Goal: Obtain resource: Download file/media

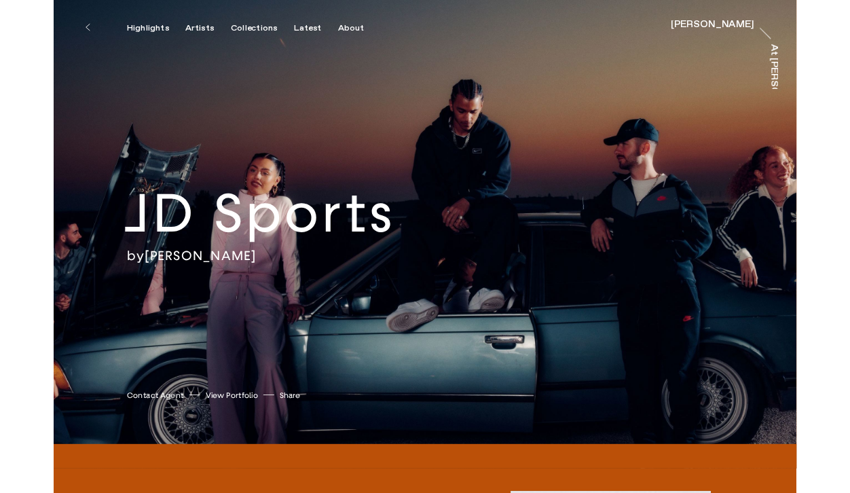
scroll to position [14, 0]
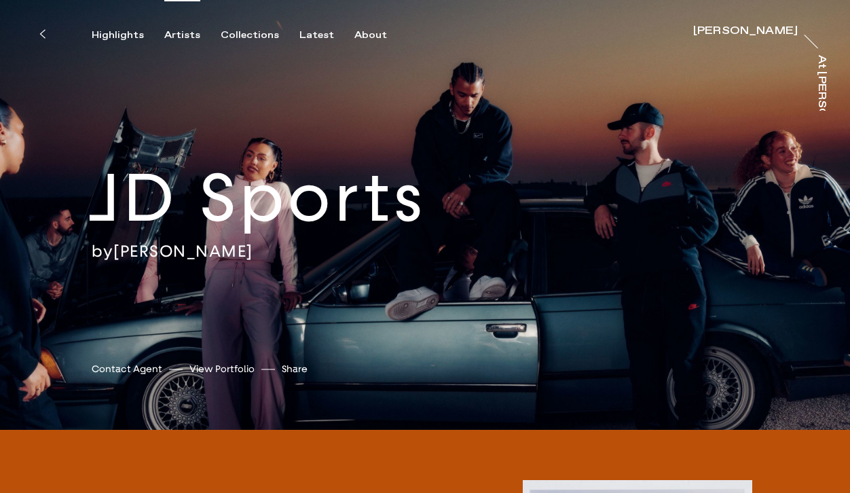
click at [176, 32] on div "Artists" at bounding box center [182, 35] width 36 height 12
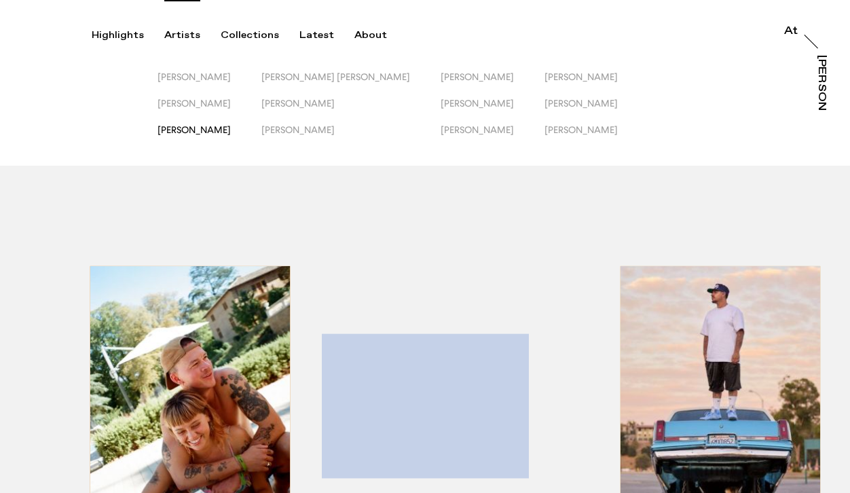
click at [231, 126] on span "[PERSON_NAME]" at bounding box center [193, 129] width 73 height 11
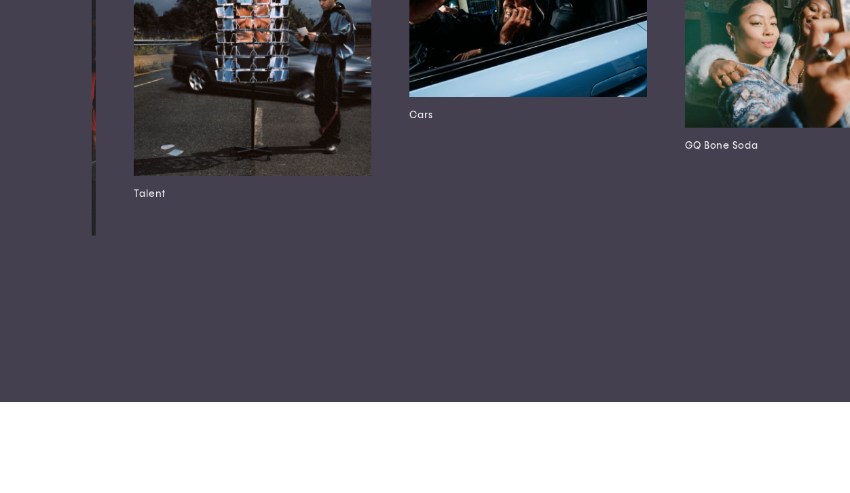
scroll to position [0, 511]
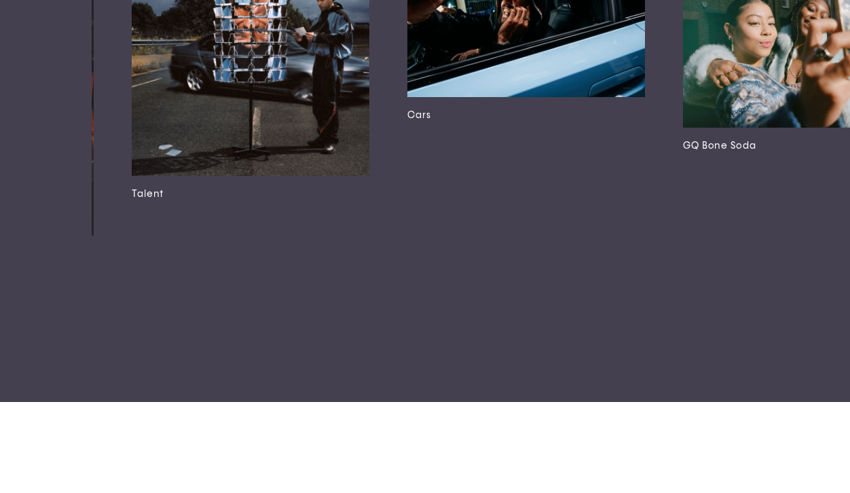
click at [451, 96] on img at bounding box center [525, 17] width 237 height 158
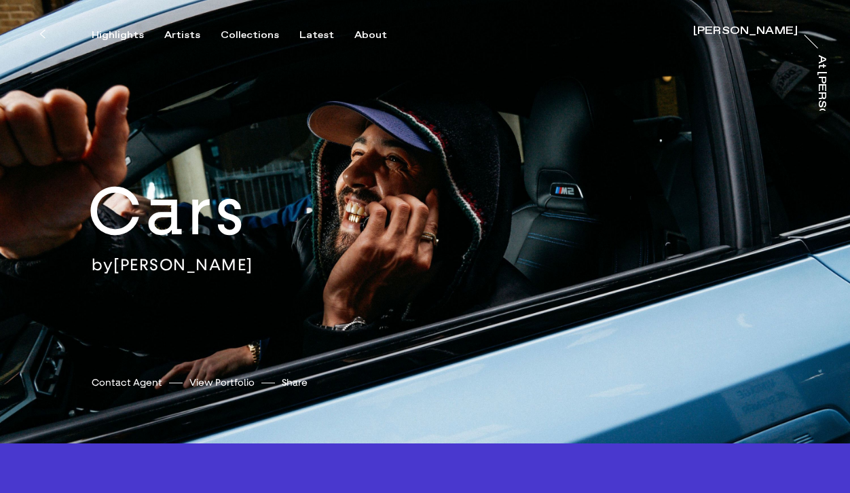
click at [433, 226] on div "Cars by [PERSON_NAME] [PERSON_NAME] Contact Agent View Portfolio Share [URL][DO…" at bounding box center [425, 221] width 850 height 443
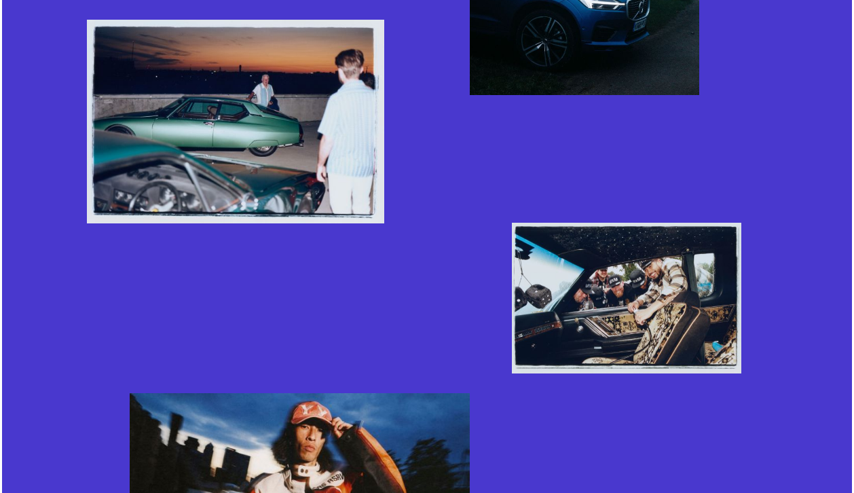
scroll to position [2683, 0]
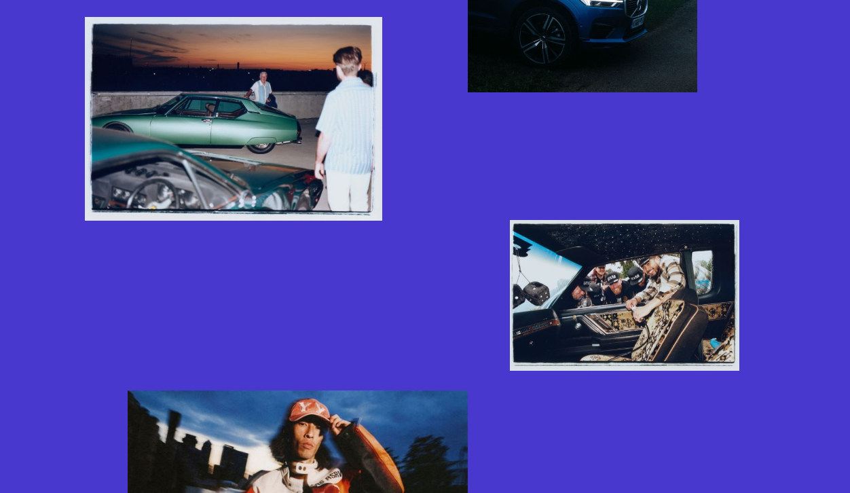
click at [290, 119] on img "button" at bounding box center [233, 118] width 297 height 203
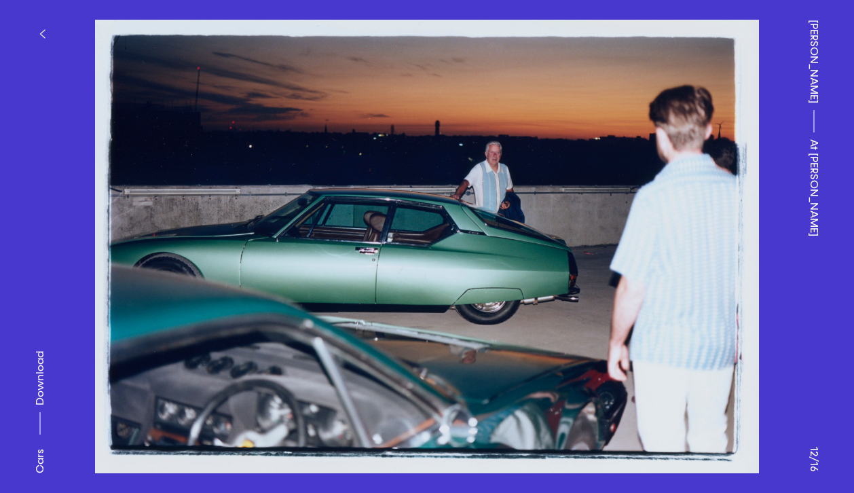
click at [41, 373] on span "Download" at bounding box center [40, 378] width 14 height 54
click at [706, 256] on img at bounding box center [427, 246] width 718 height 453
click at [769, 231] on button at bounding box center [640, 123] width 427 height 246
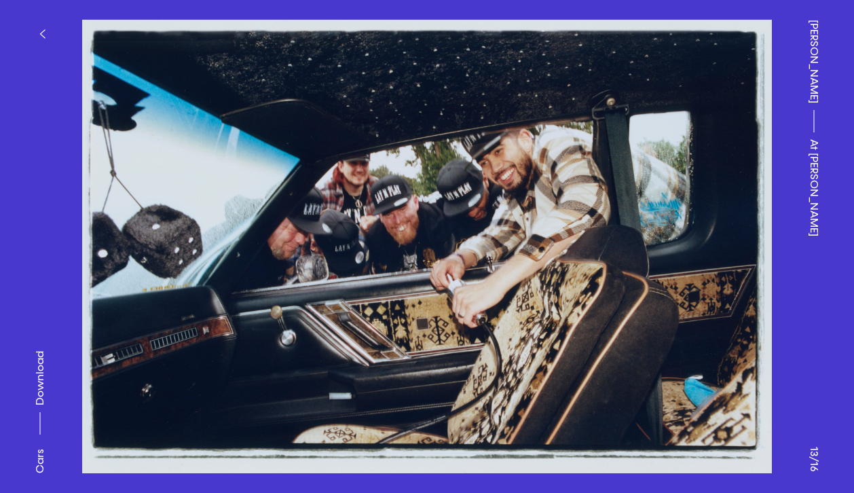
click at [42, 367] on span "Download" at bounding box center [40, 378] width 14 height 54
click at [42, 33] on icon "button" at bounding box center [42, 33] width 6 height 11
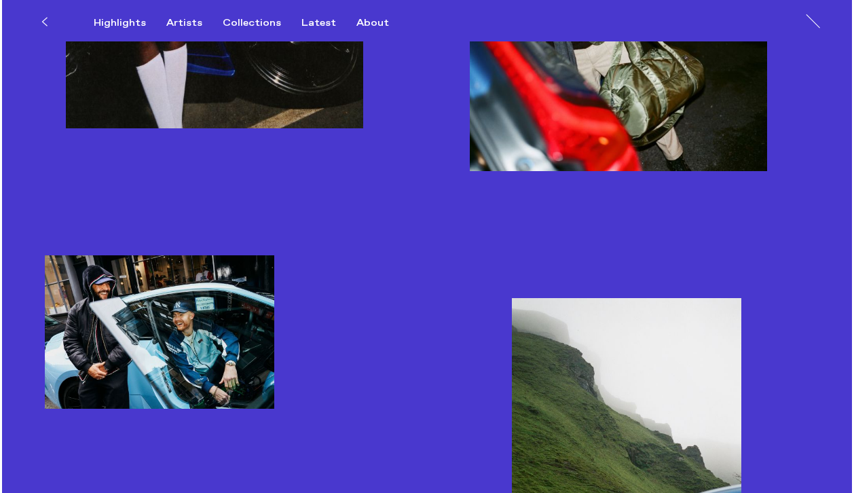
scroll to position [836, 0]
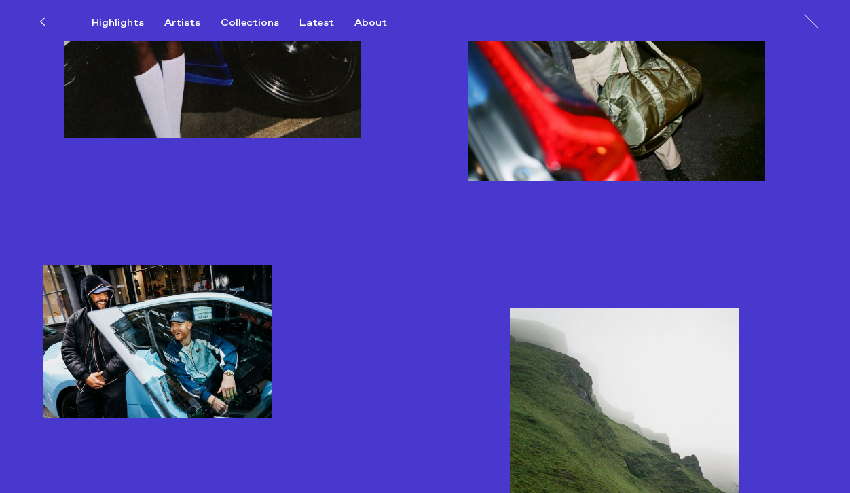
click at [141, 299] on img "button" at bounding box center [157, 341] width 229 height 153
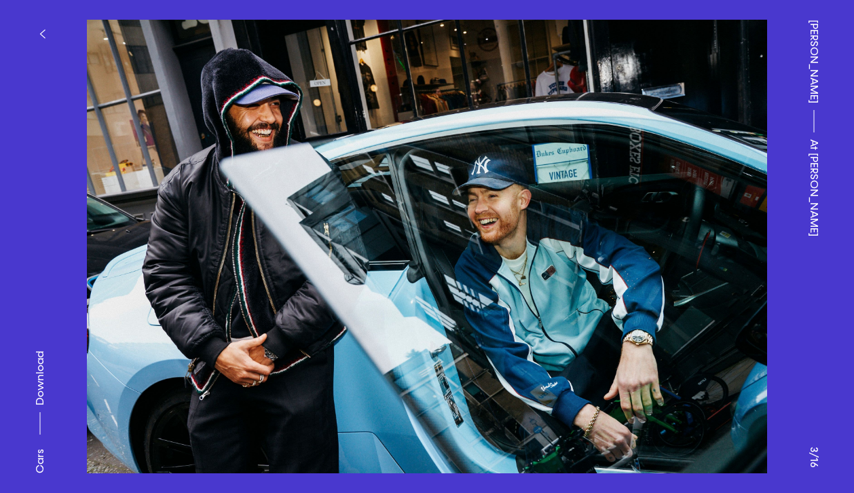
click at [39, 30] on icon "button" at bounding box center [42, 33] width 6 height 11
